Goal: Find specific page/section: Locate item on page

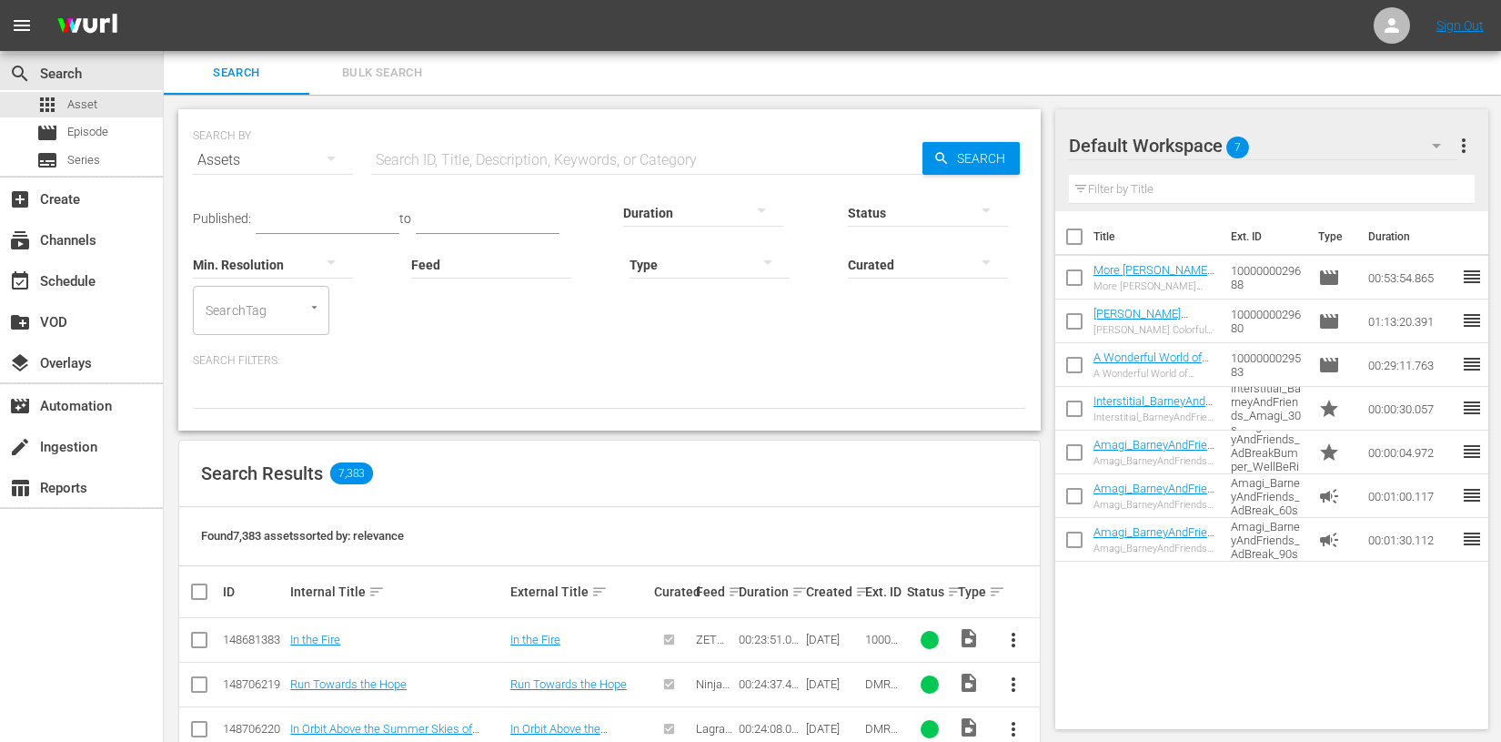
click at [455, 159] on input "text" at bounding box center [646, 160] width 551 height 44
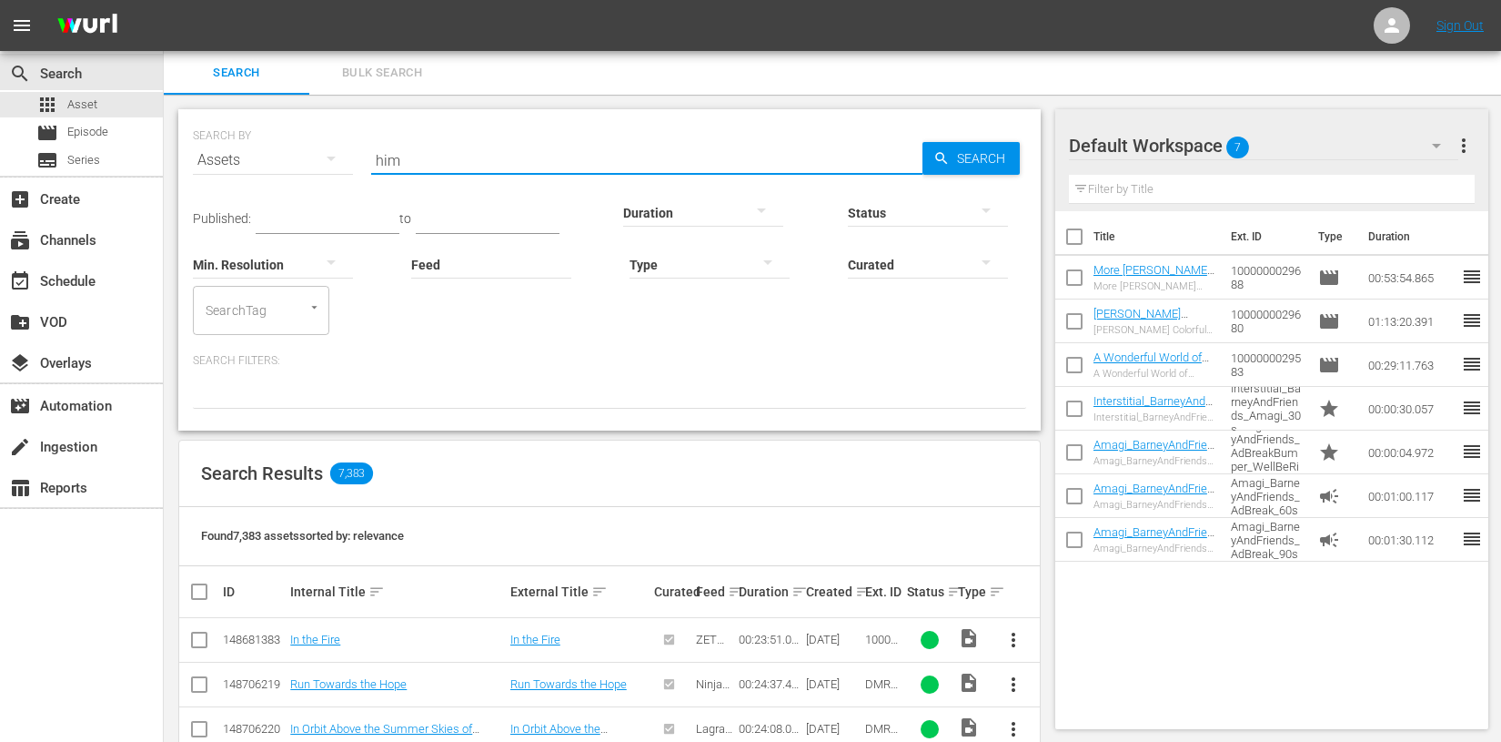
type input "him"
click at [482, 160] on input "text" at bounding box center [646, 160] width 551 height 44
paste input "HIM_SBtv_int"
type input "HIM_SBtv_int"
click at [983, 160] on span "Search" at bounding box center [985, 158] width 70 height 33
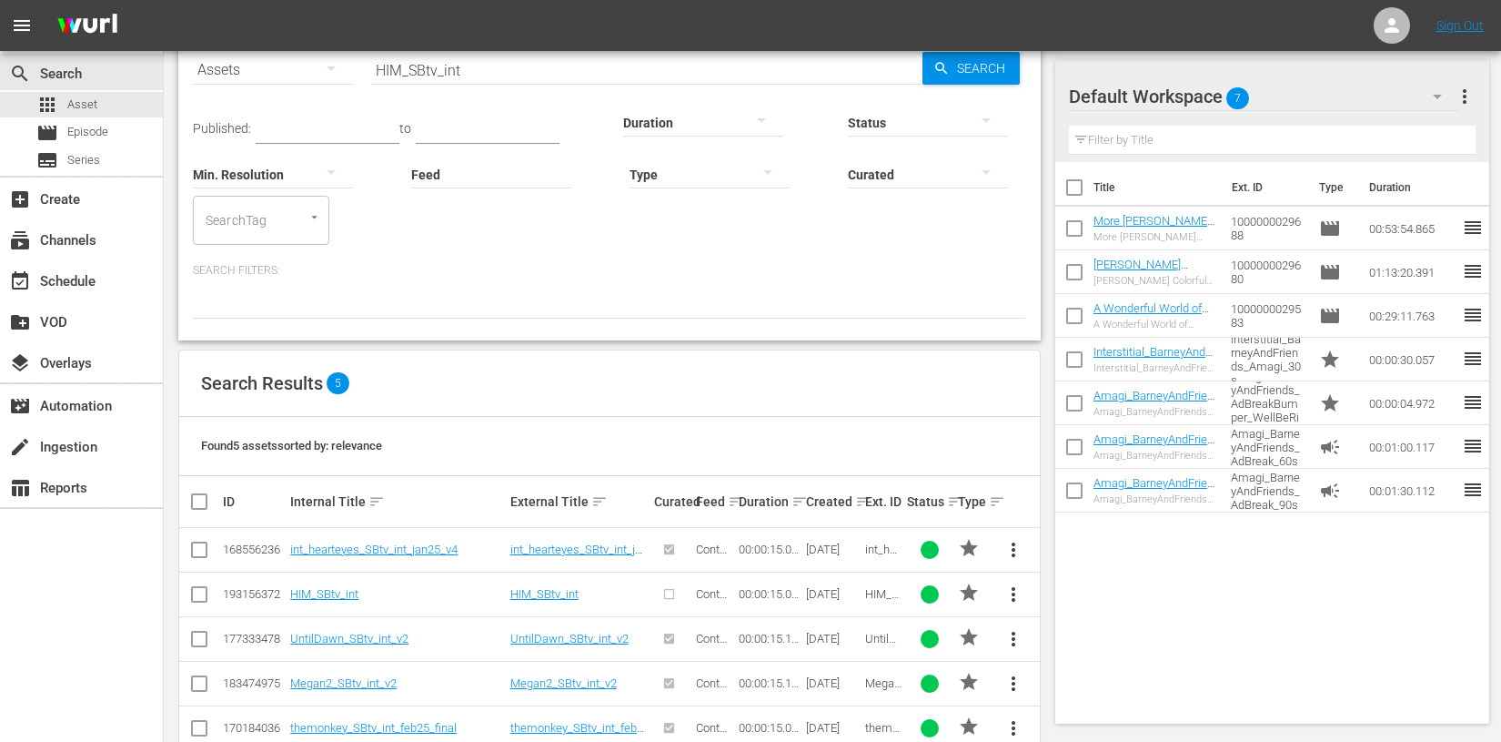
scroll to position [91, 0]
